Goal: Answer question/provide support

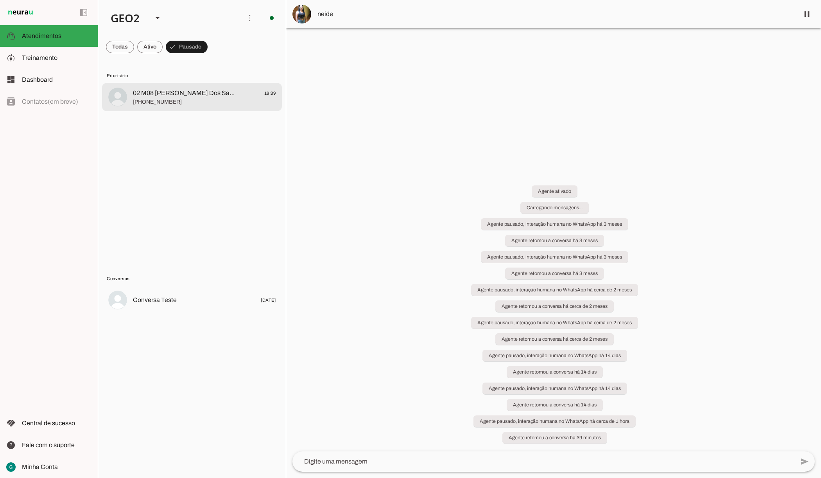
click at [173, 97] on span "02 M08 [PERSON_NAME] Dos Santos Pov: Araçás" at bounding box center [184, 92] width 103 height 9
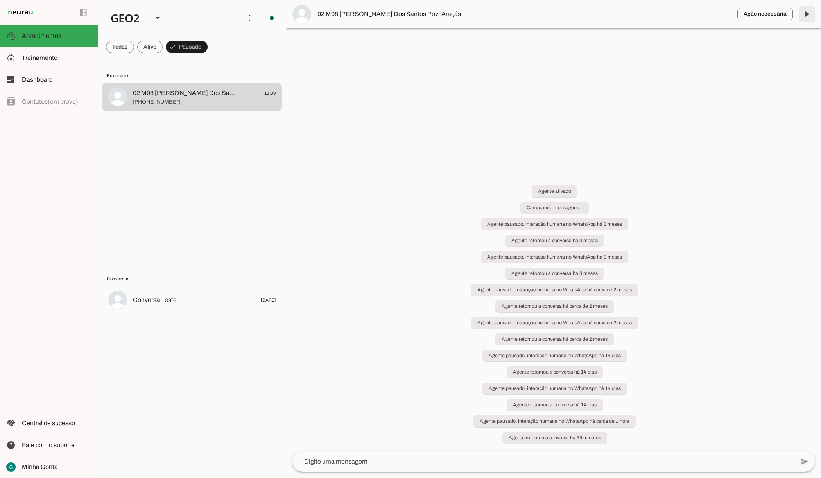
click at [806, 13] on span at bounding box center [807, 14] width 19 height 19
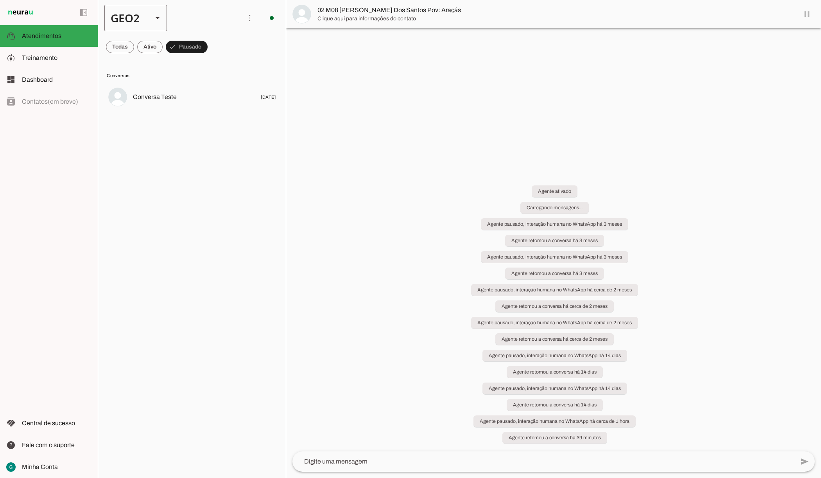
click at [144, 22] on div "GEO2" at bounding box center [125, 18] width 42 height 27
click at [215, 45] on slot at bounding box center [240, 49] width 50 height 9
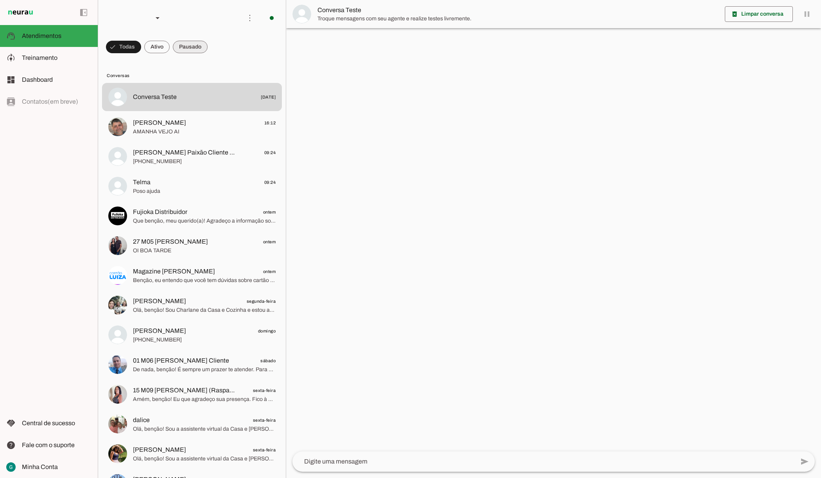
click at [186, 45] on span at bounding box center [190, 47] width 35 height 19
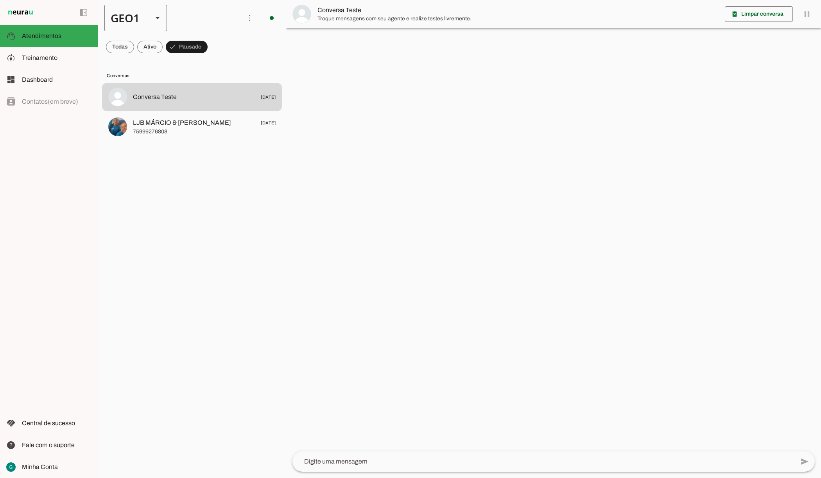
click at [145, 20] on div "GEO1" at bounding box center [125, 18] width 42 height 27
click at [215, 67] on slot at bounding box center [240, 71] width 50 height 9
